Goal: Information Seeking & Learning: Understand process/instructions

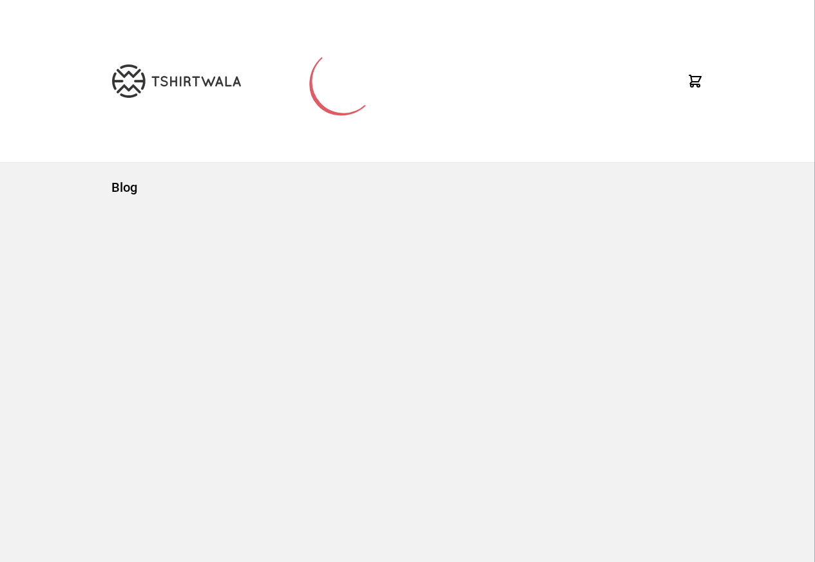
scroll to position [61, 0]
